Goal: Task Accomplishment & Management: Manage account settings

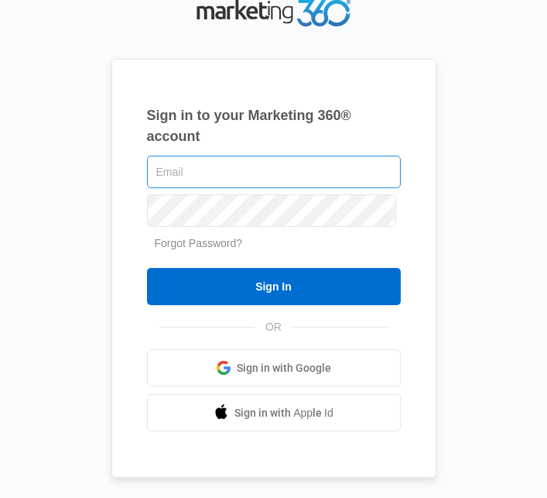
click at [293, 188] on input "text" at bounding box center [274, 172] width 254 height 33
type input "ahunter8817@gmail.com"
click at [147, 268] on input "Sign In" at bounding box center [274, 286] width 254 height 37
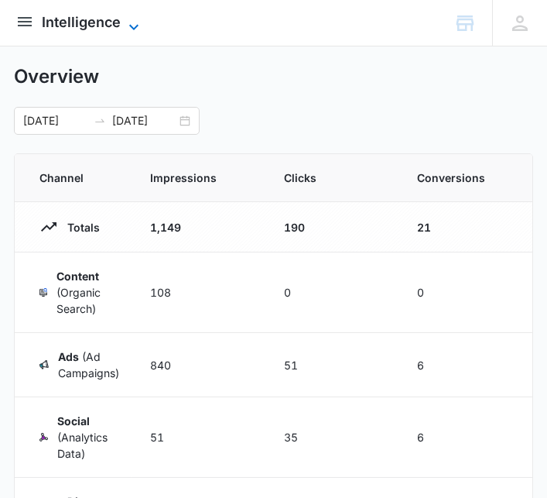
click at [112, 26] on span "Intelligence" at bounding box center [81, 22] width 79 height 16
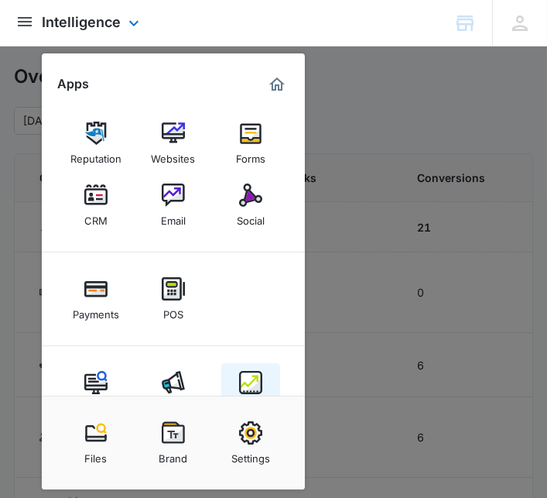
click at [249, 389] on img at bounding box center [250, 382] width 23 height 23
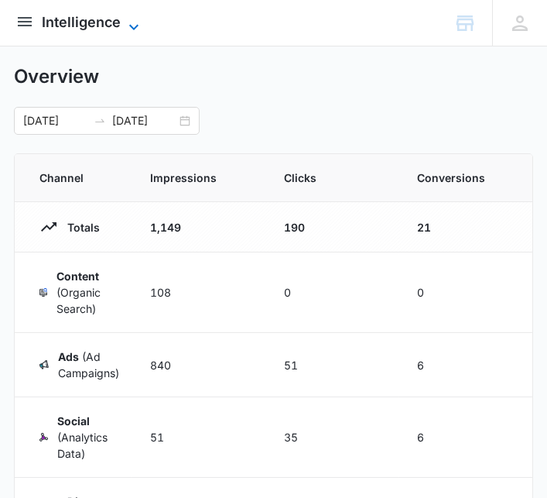
click at [101, 17] on span "Intelligence" at bounding box center [81, 22] width 79 height 16
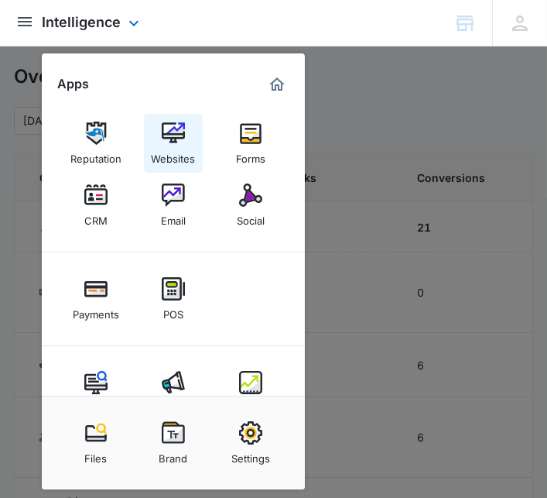
click at [179, 129] on img at bounding box center [173, 133] width 23 height 23
